Goal: Book appointment/travel/reservation

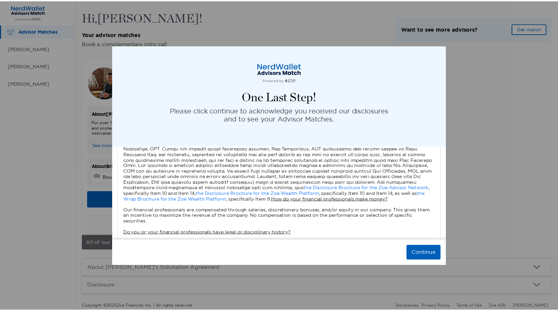
scroll to position [640, 0]
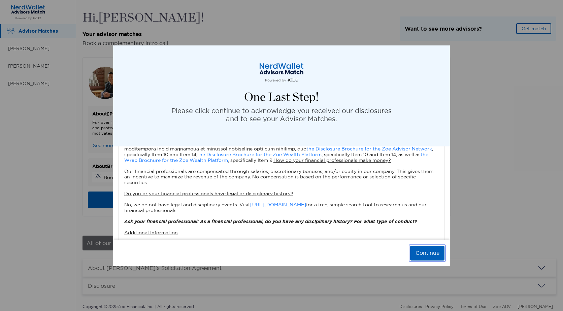
click at [429, 253] on button "Continue" at bounding box center [427, 253] width 34 height 15
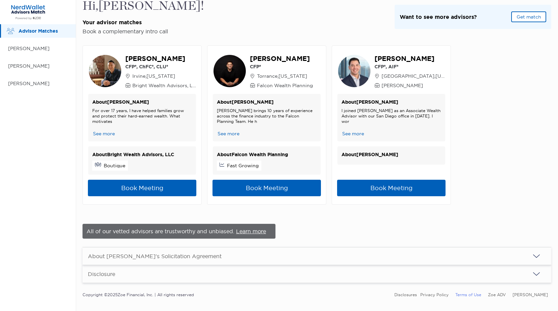
scroll to position [22, 0]
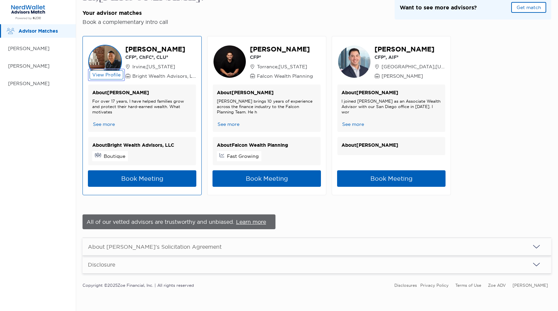
click at [110, 74] on button "View Profile" at bounding box center [107, 74] width 34 height 9
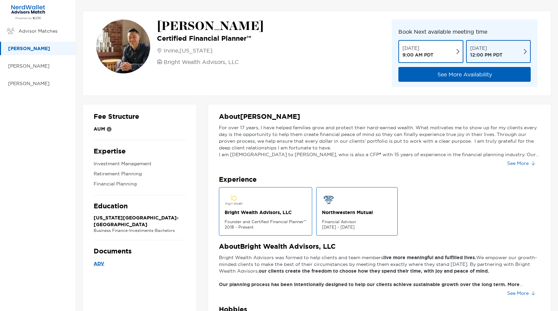
click at [516, 43] on button "[DATE] 12:00 PM PDT" at bounding box center [498, 51] width 65 height 23
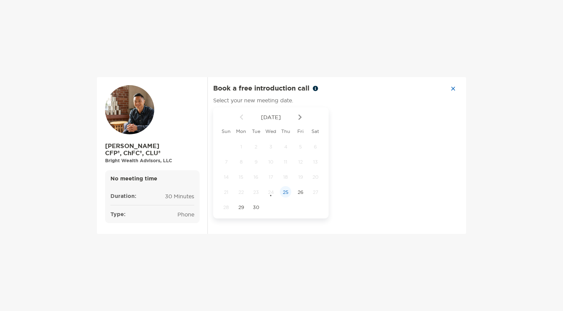
click at [285, 192] on span "25" at bounding box center [285, 192] width 11 height 6
click at [302, 192] on span "26" at bounding box center [300, 192] width 11 height 6
click at [286, 192] on span "25" at bounding box center [285, 192] width 11 height 6
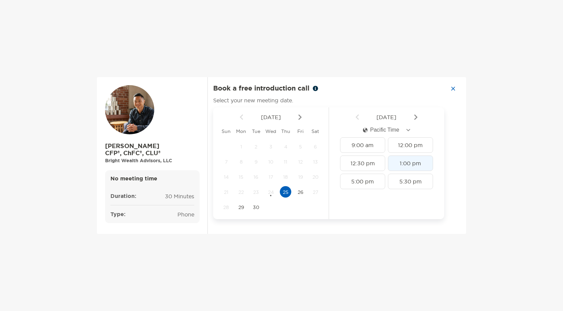
click at [414, 164] on div "1:00 pm" at bounding box center [410, 163] width 45 height 15
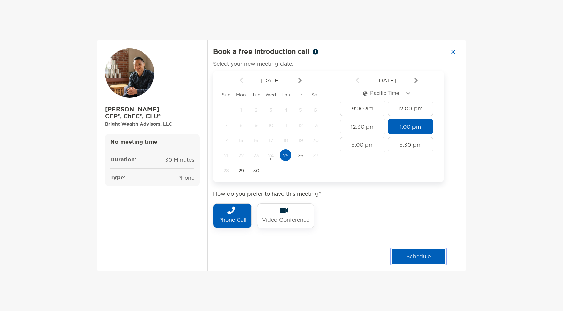
click at [414, 256] on button "schedule" at bounding box center [419, 256] width 54 height 15
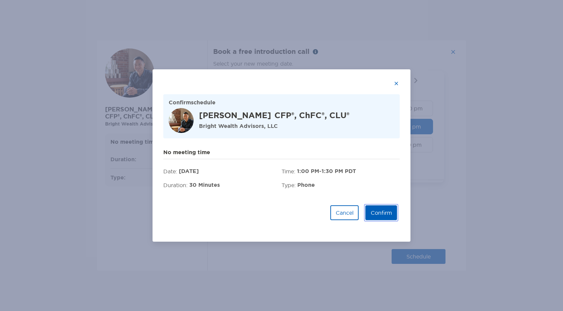
click at [380, 210] on button "Confirm" at bounding box center [381, 212] width 32 height 15
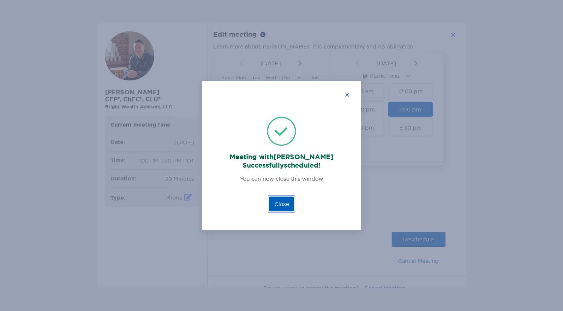
click at [282, 204] on button "Close" at bounding box center [281, 204] width 25 height 15
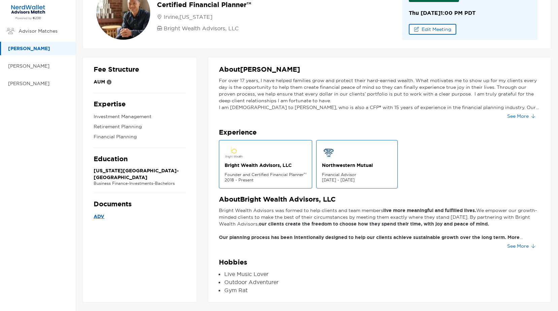
scroll to position [36, 0]
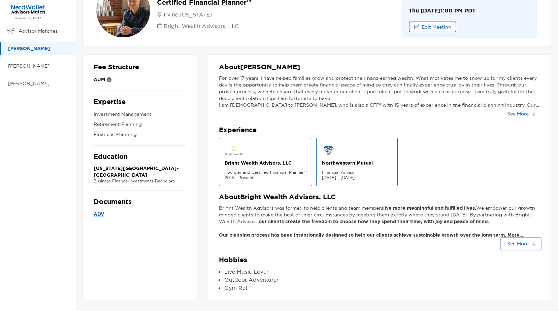
click at [522, 242] on button "See More" at bounding box center [521, 243] width 38 height 11
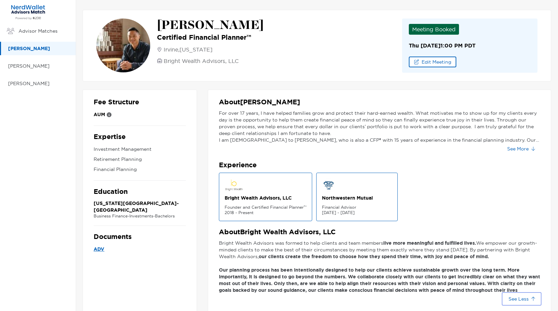
scroll to position [0, 0]
